Goal: Task Accomplishment & Management: Complete application form

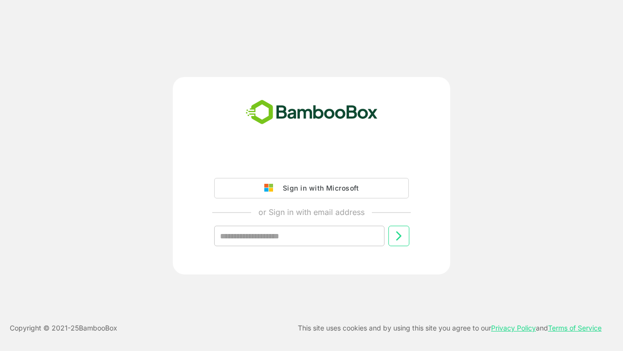
type input "**********"
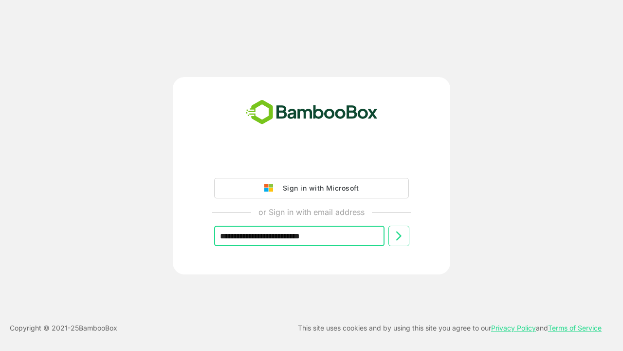
click at [399, 236] on icon at bounding box center [399, 236] width 12 height 12
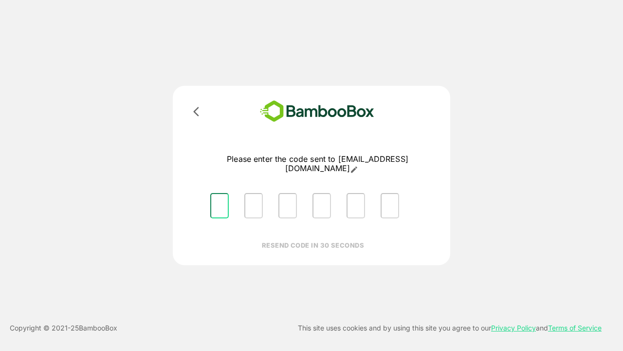
type input "*"
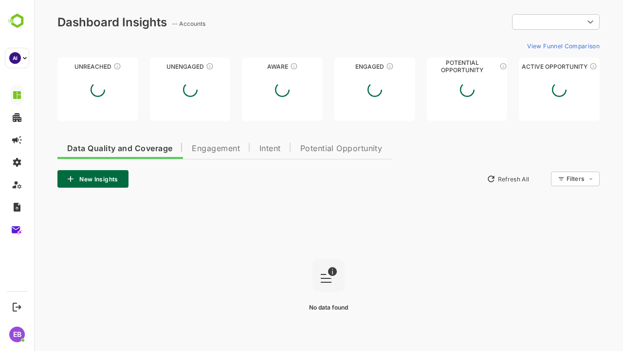
type input "**********"
